Goal: Information Seeking & Learning: Learn about a topic

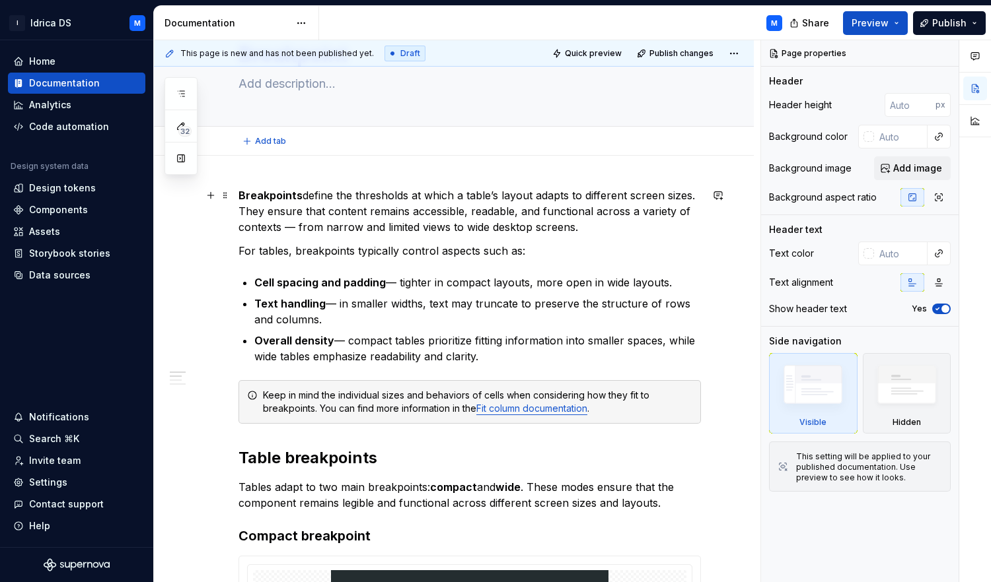
type textarea "*"
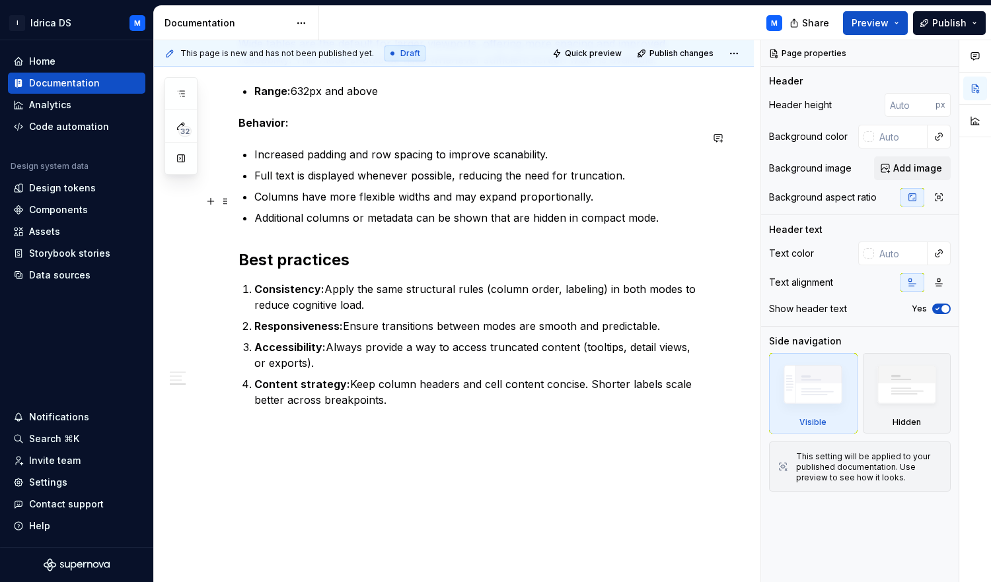
scroll to position [1406, 0]
click at [306, 347] on p "Accessibility: Always provide a way to access truncated content (tooltips, deta…" at bounding box center [477, 356] width 446 height 32
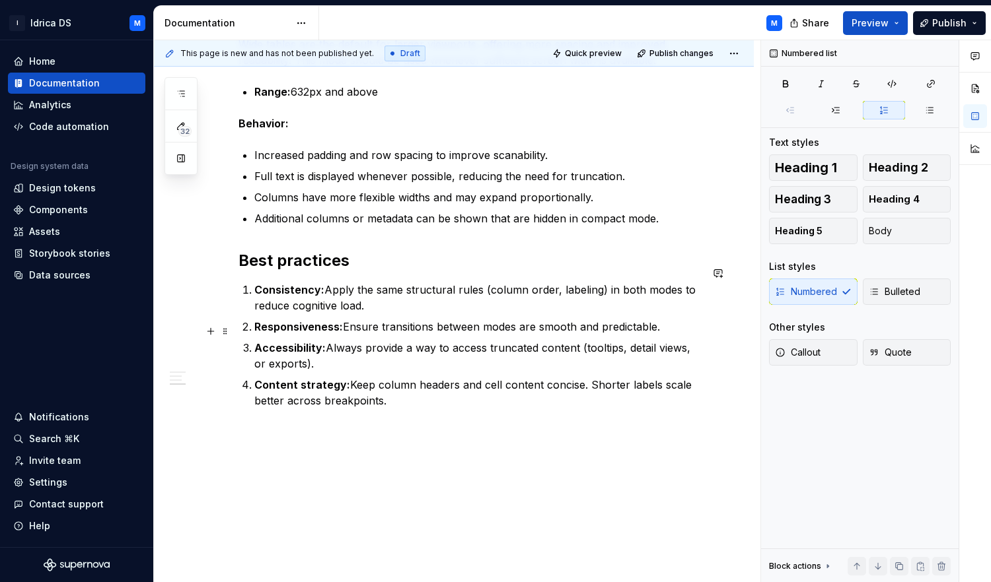
click at [265, 348] on p "Accessibility: Always provide a way to access truncated content (tooltips, deta…" at bounding box center [477, 356] width 446 height 32
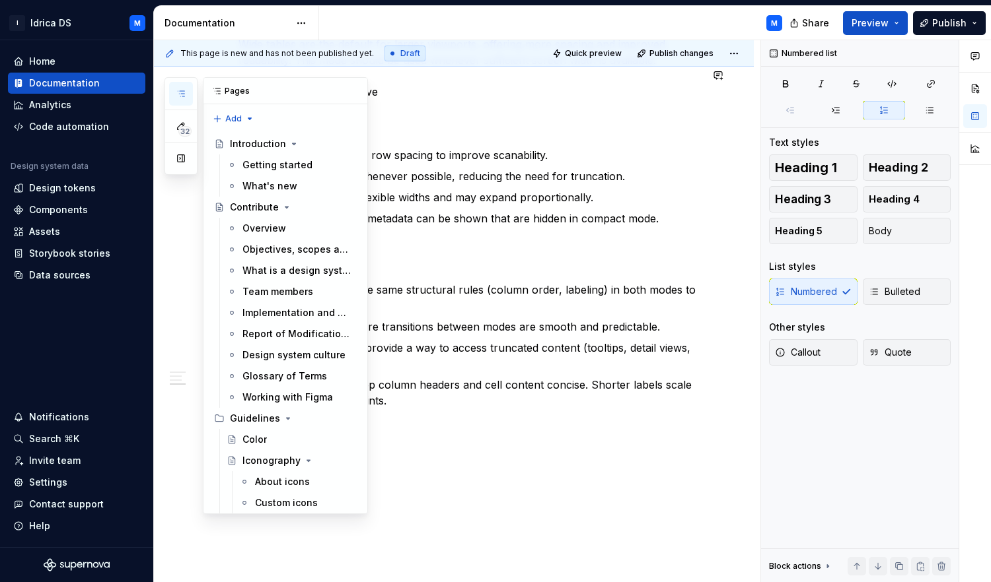
click at [174, 90] on button "button" at bounding box center [181, 94] width 24 height 24
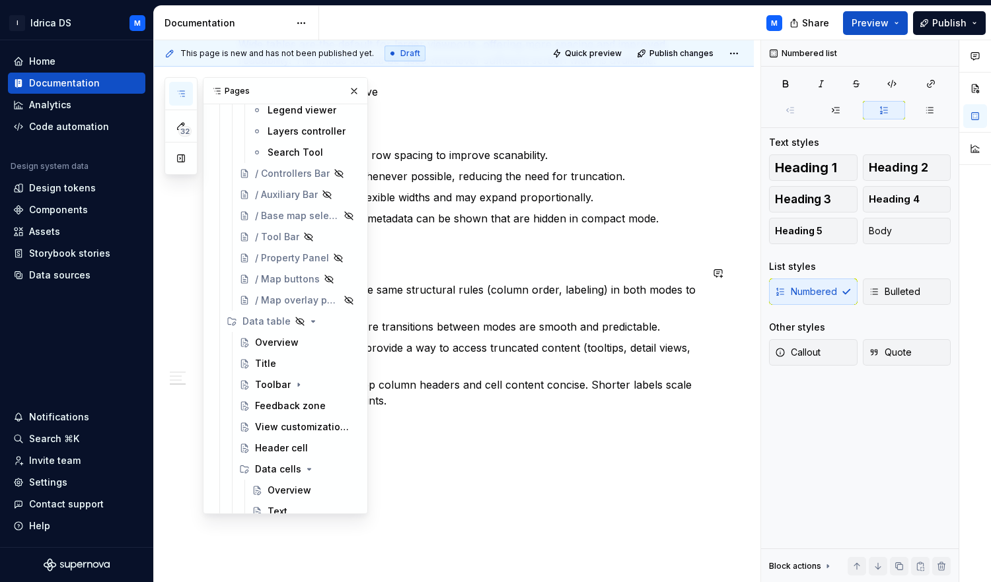
scroll to position [2158, 0]
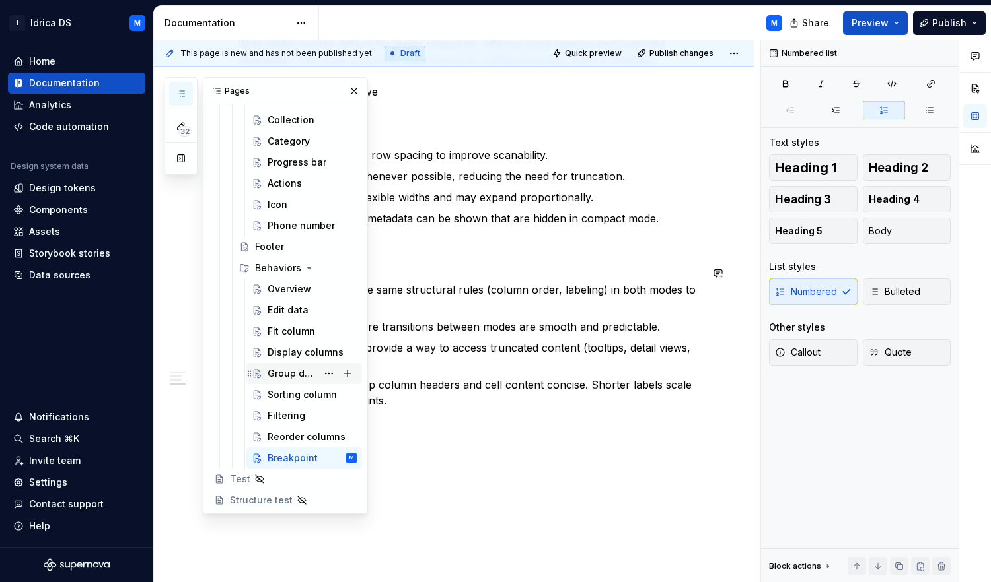
click at [278, 374] on div "Group data by column" at bounding box center [292, 373] width 50 height 13
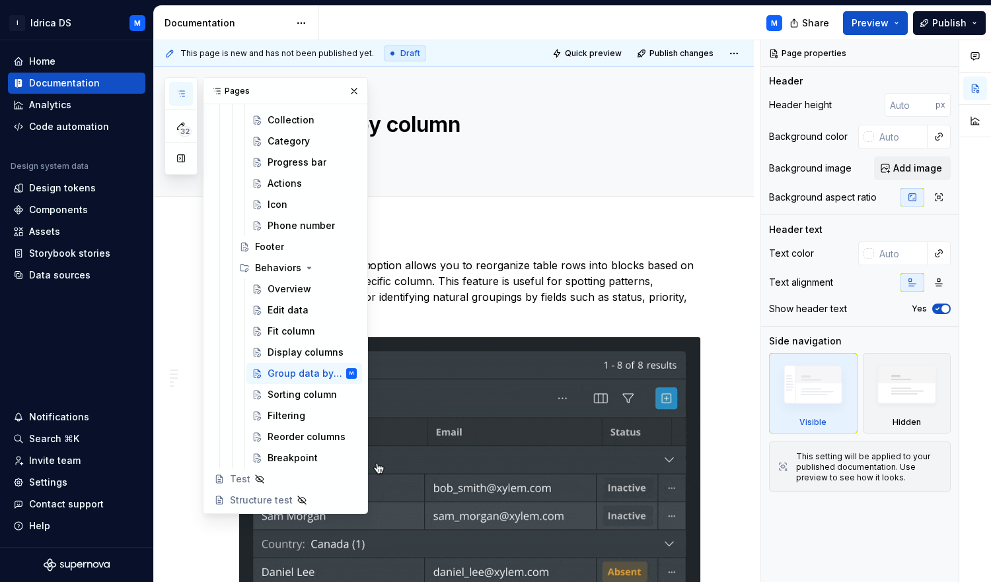
click at [188, 95] on button "button" at bounding box center [181, 94] width 24 height 24
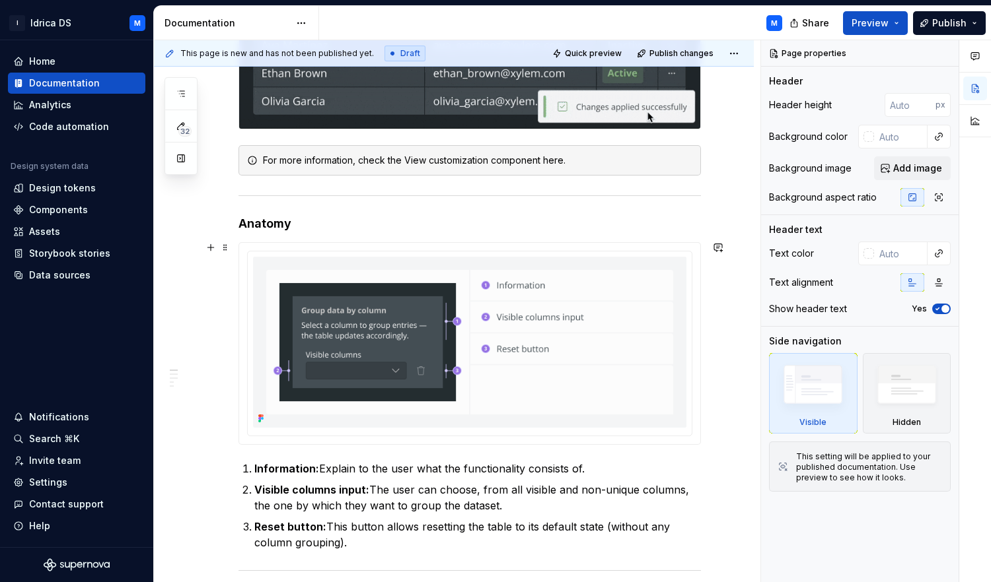
scroll to position [154, 0]
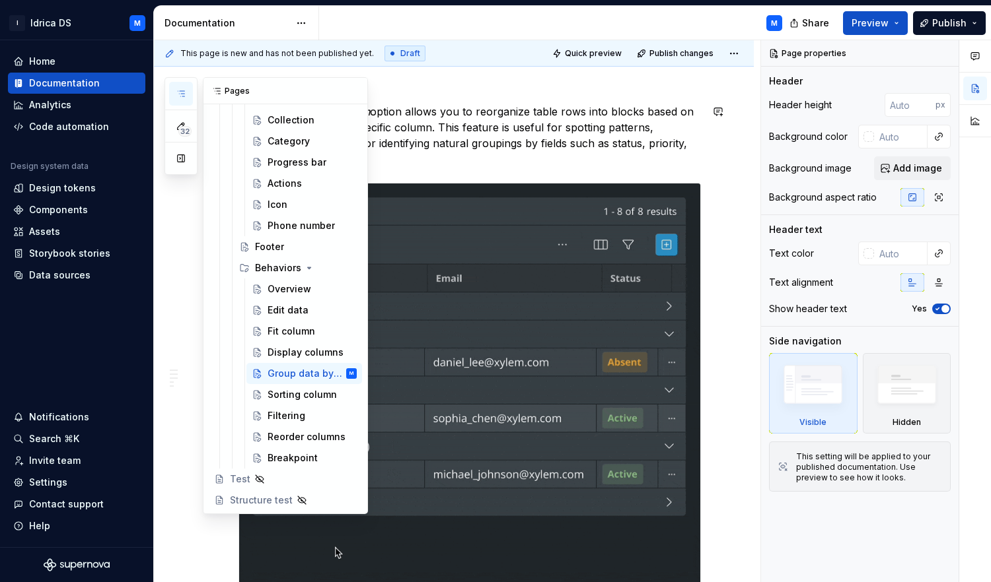
click at [189, 90] on button "button" at bounding box center [181, 94] width 24 height 24
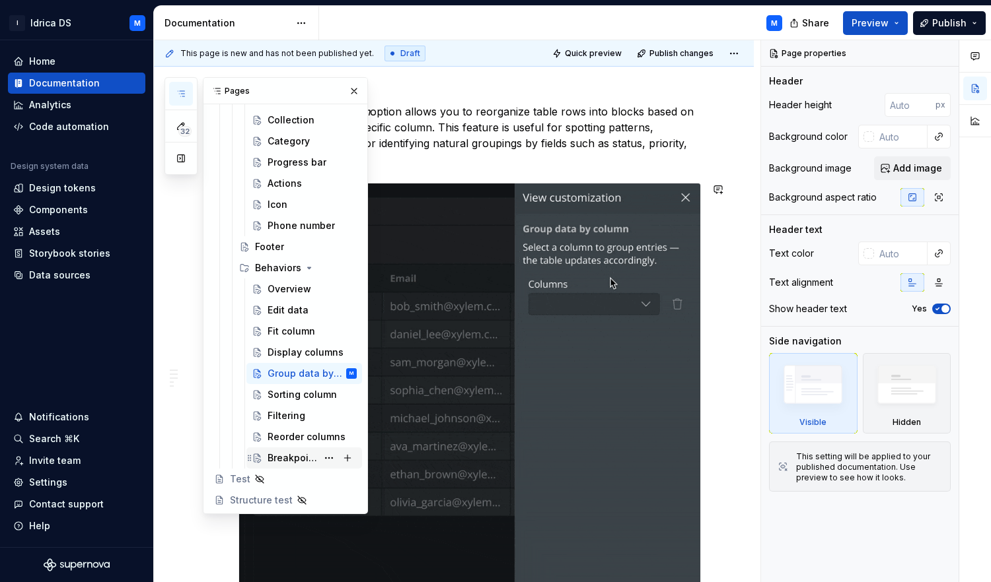
click at [289, 456] on div "Breakpoint" at bounding box center [292, 458] width 50 height 13
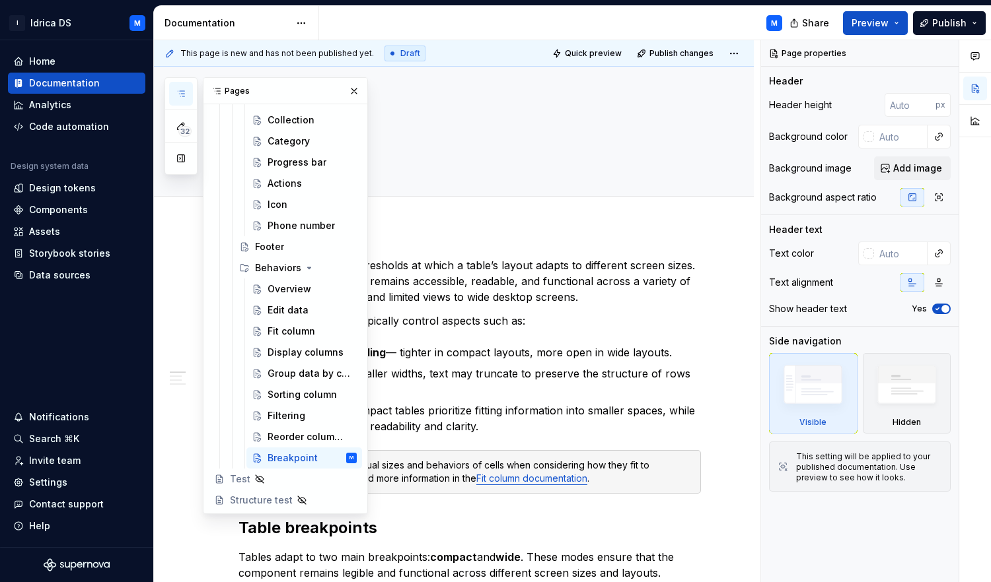
type textarea "*"
